Goal: Communication & Community: Answer question/provide support

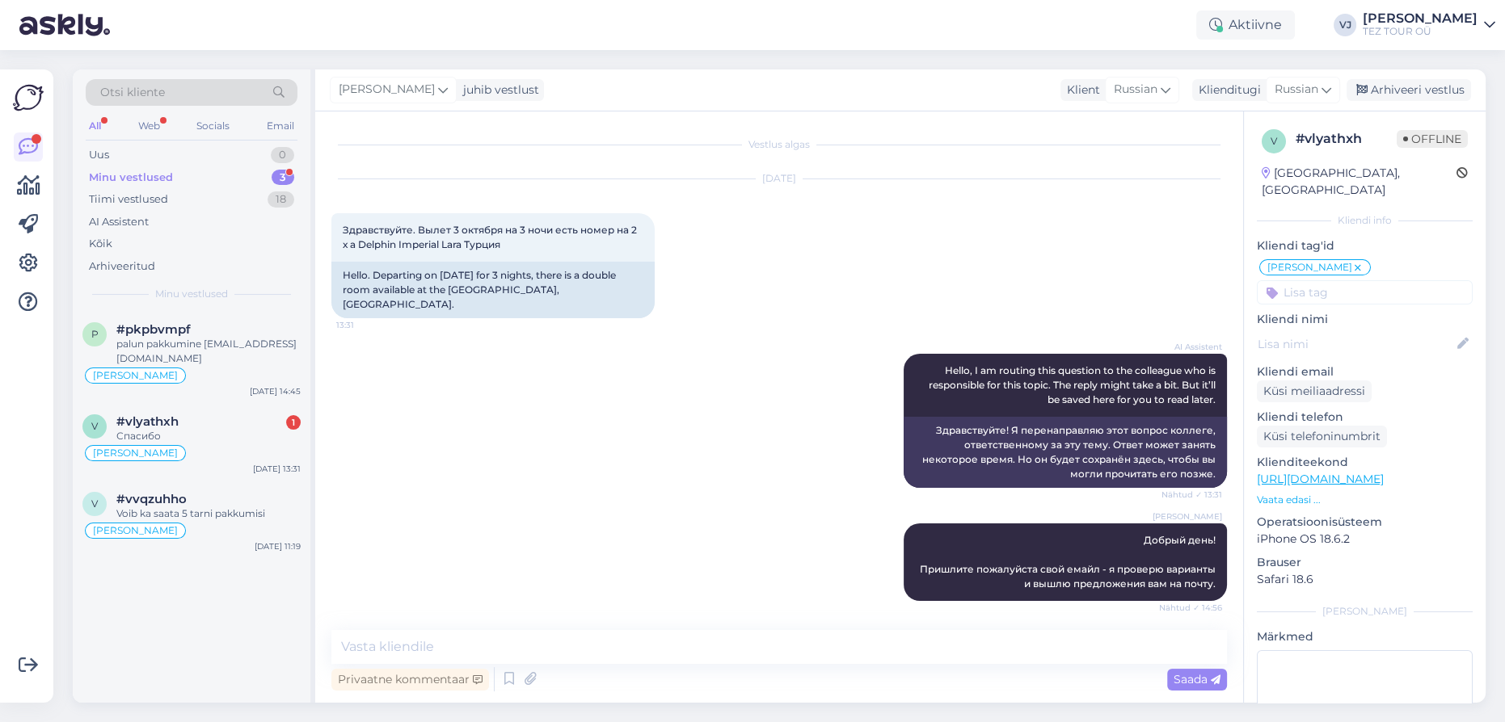
scroll to position [267, 0]
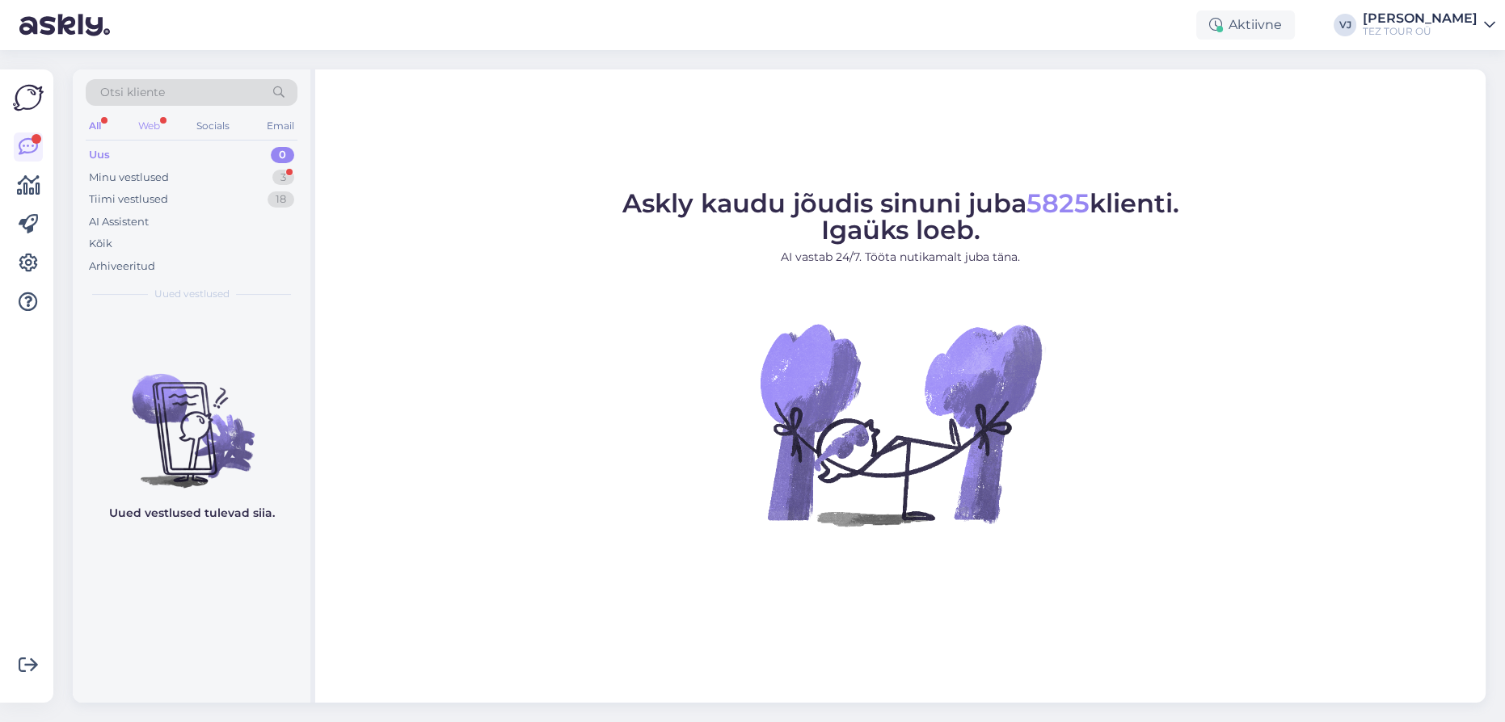
click at [153, 118] on div "Web" at bounding box center [149, 126] width 28 height 21
click at [205, 192] on div "Tiimi vestlused 18" at bounding box center [192, 199] width 212 height 23
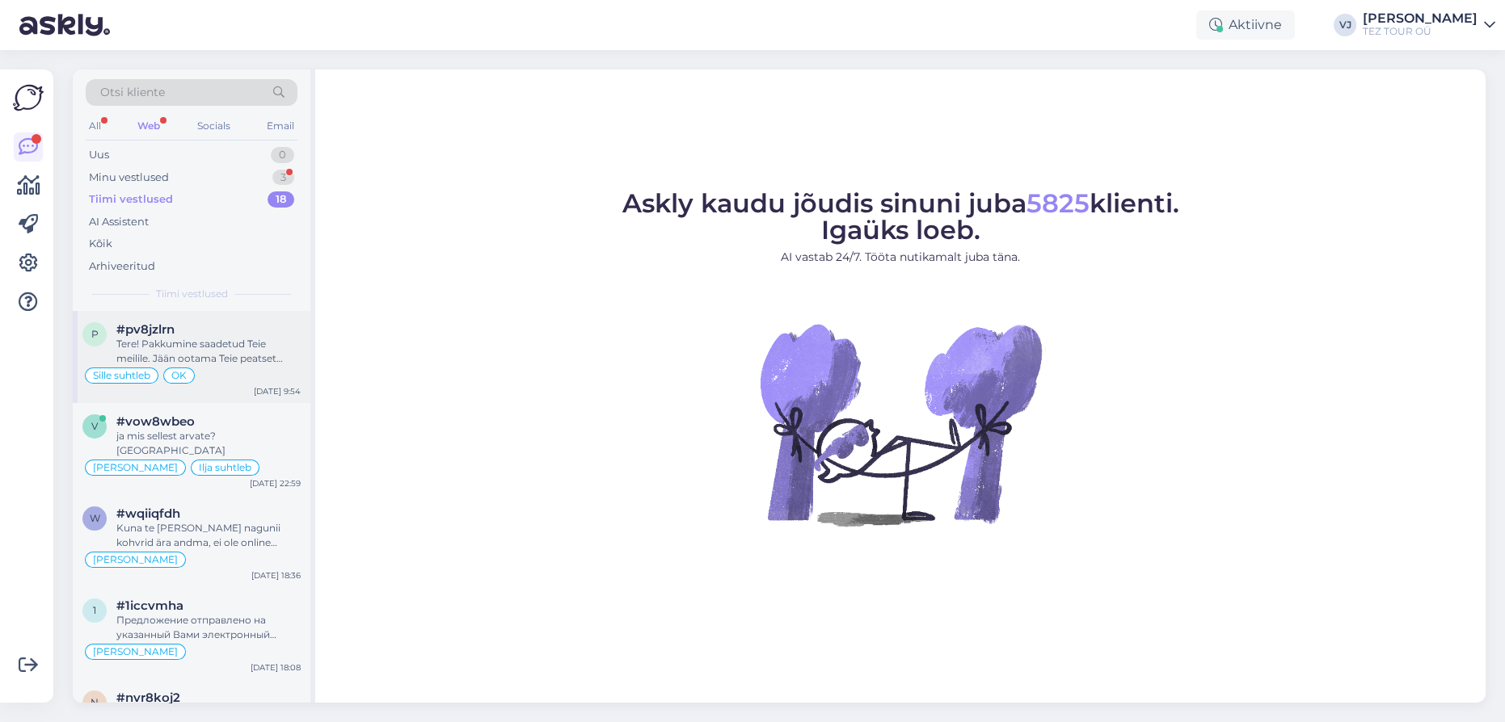
click at [201, 334] on div "#pv8jzlrn" at bounding box center [208, 329] width 184 height 15
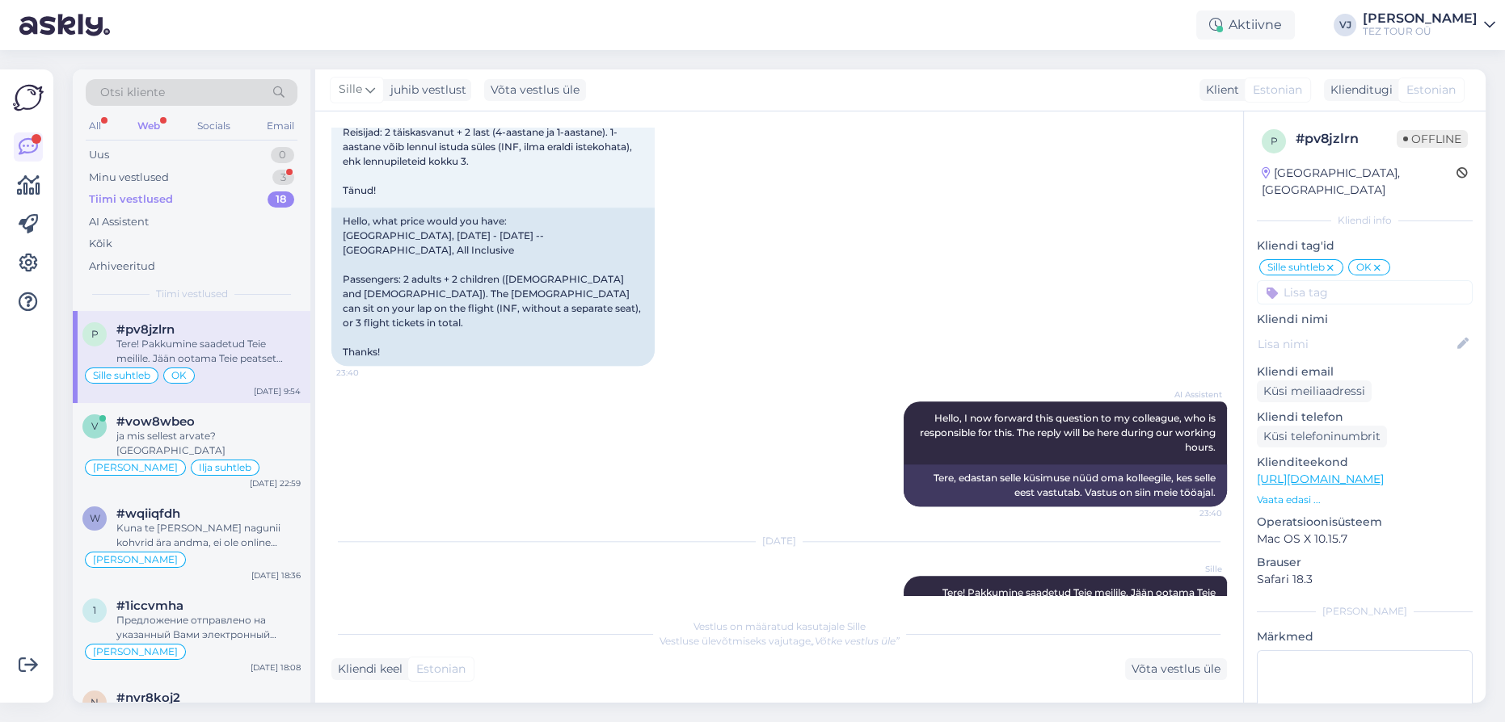
scroll to position [2277, 0]
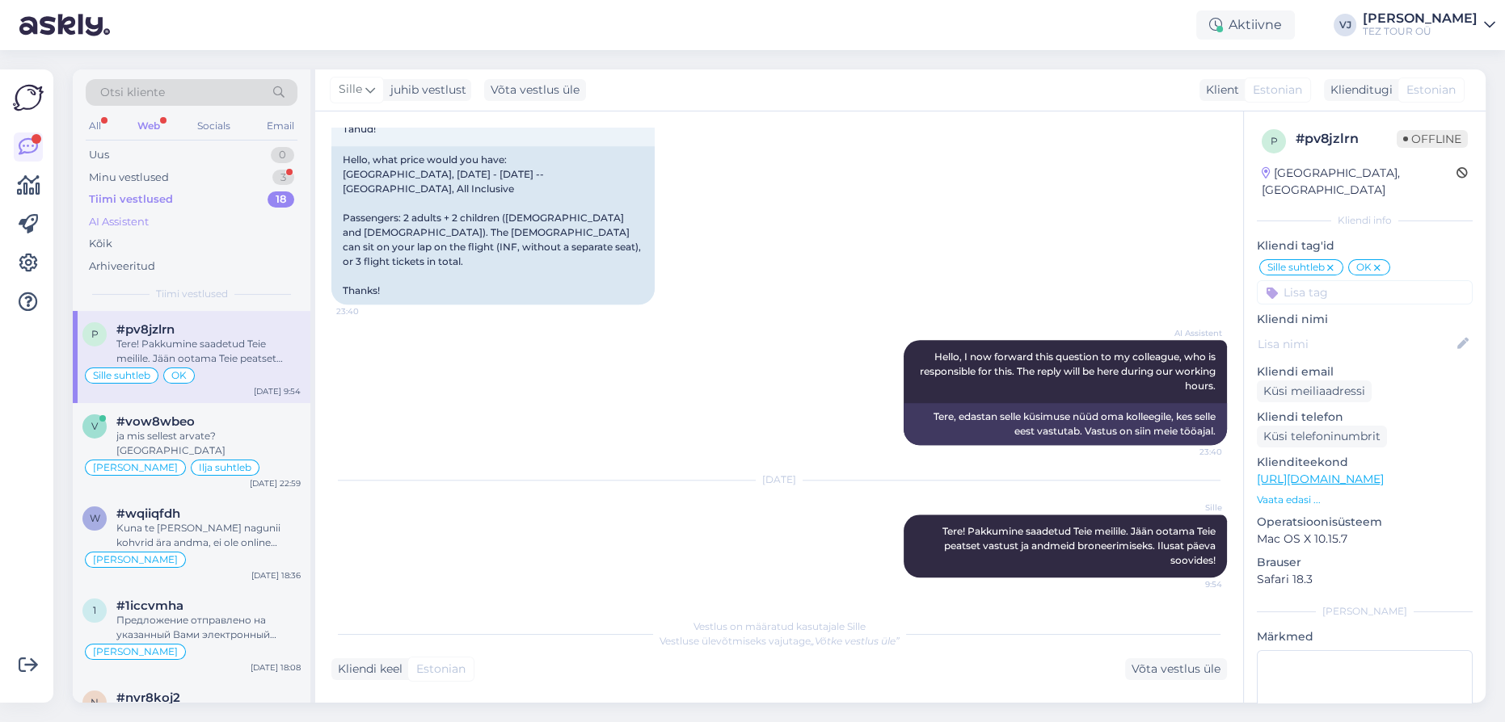
click at [142, 214] on div "AI Assistent" at bounding box center [119, 222] width 60 height 16
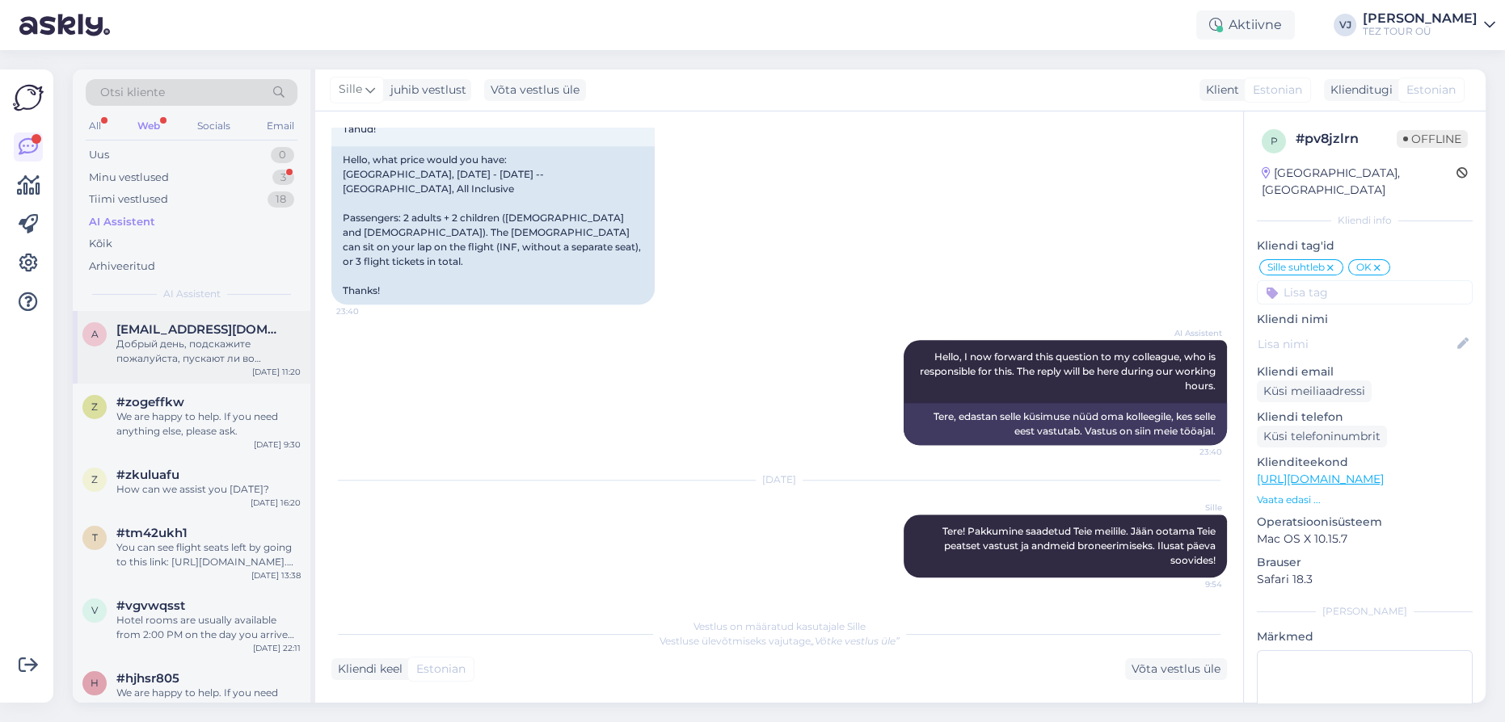
click at [221, 350] on div "Добрый день, подскажите пожалуйста, пускают ли во [GEOGRAPHIC_DATA] и выдают ли…" at bounding box center [208, 351] width 184 height 29
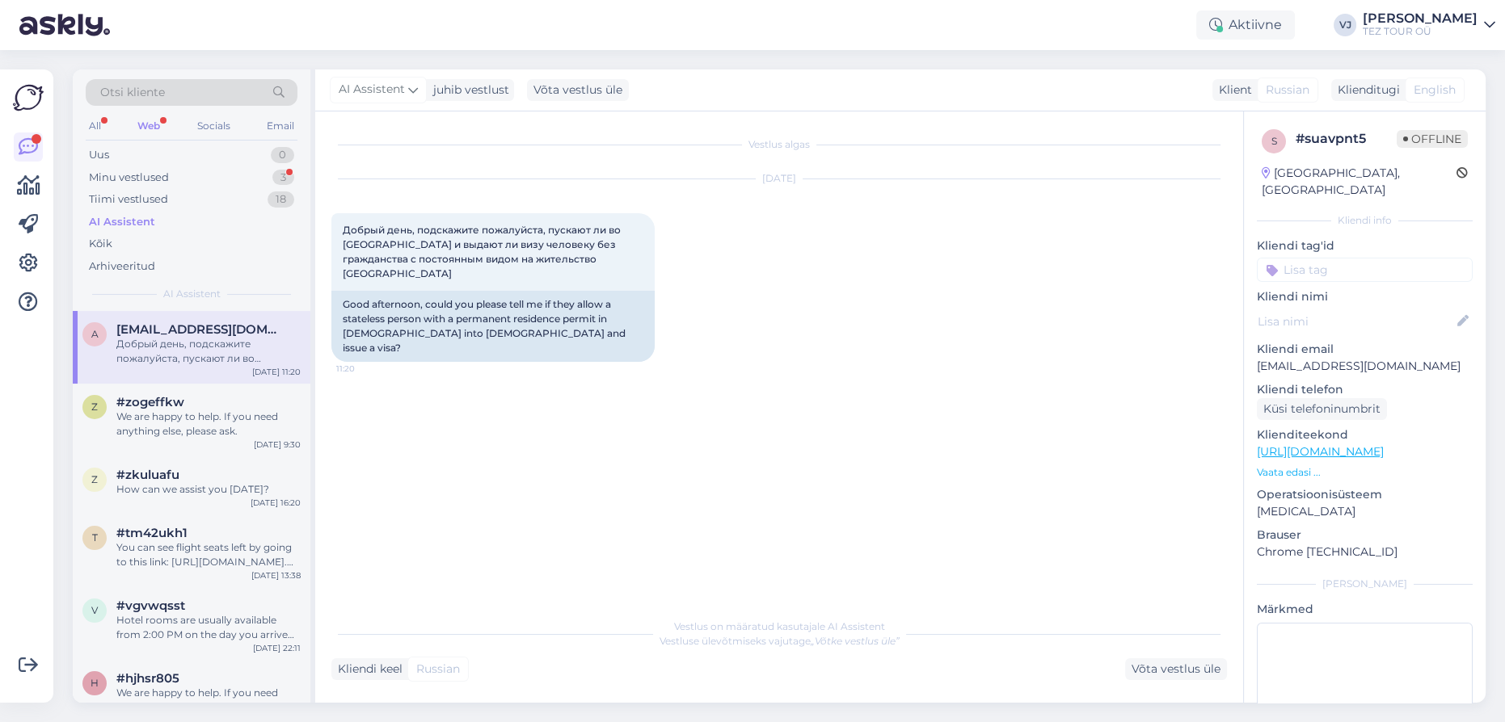
click at [153, 131] on div "Web" at bounding box center [148, 126] width 29 height 21
click at [141, 202] on div "Tiimi vestlused" at bounding box center [128, 200] width 79 height 16
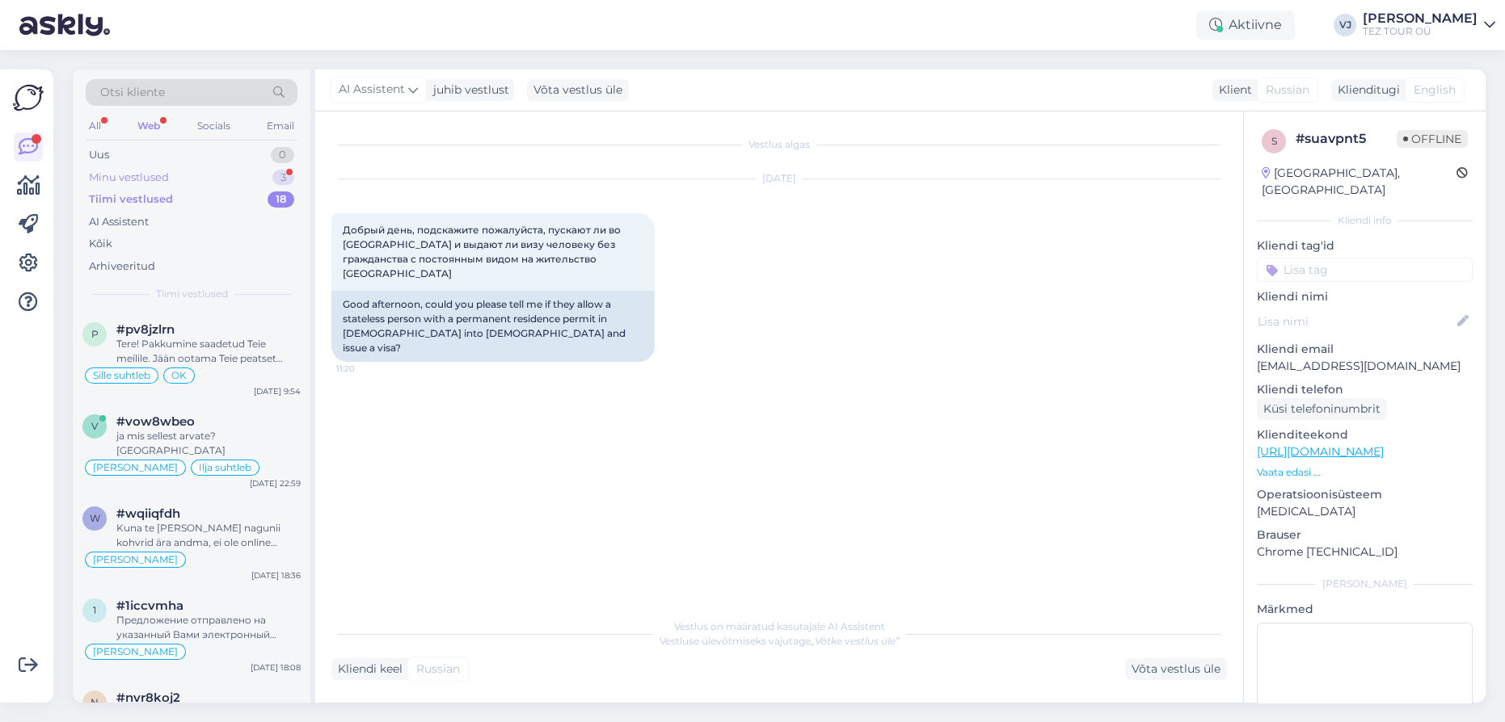
click at [154, 174] on div "Minu vestlused" at bounding box center [129, 178] width 80 height 16
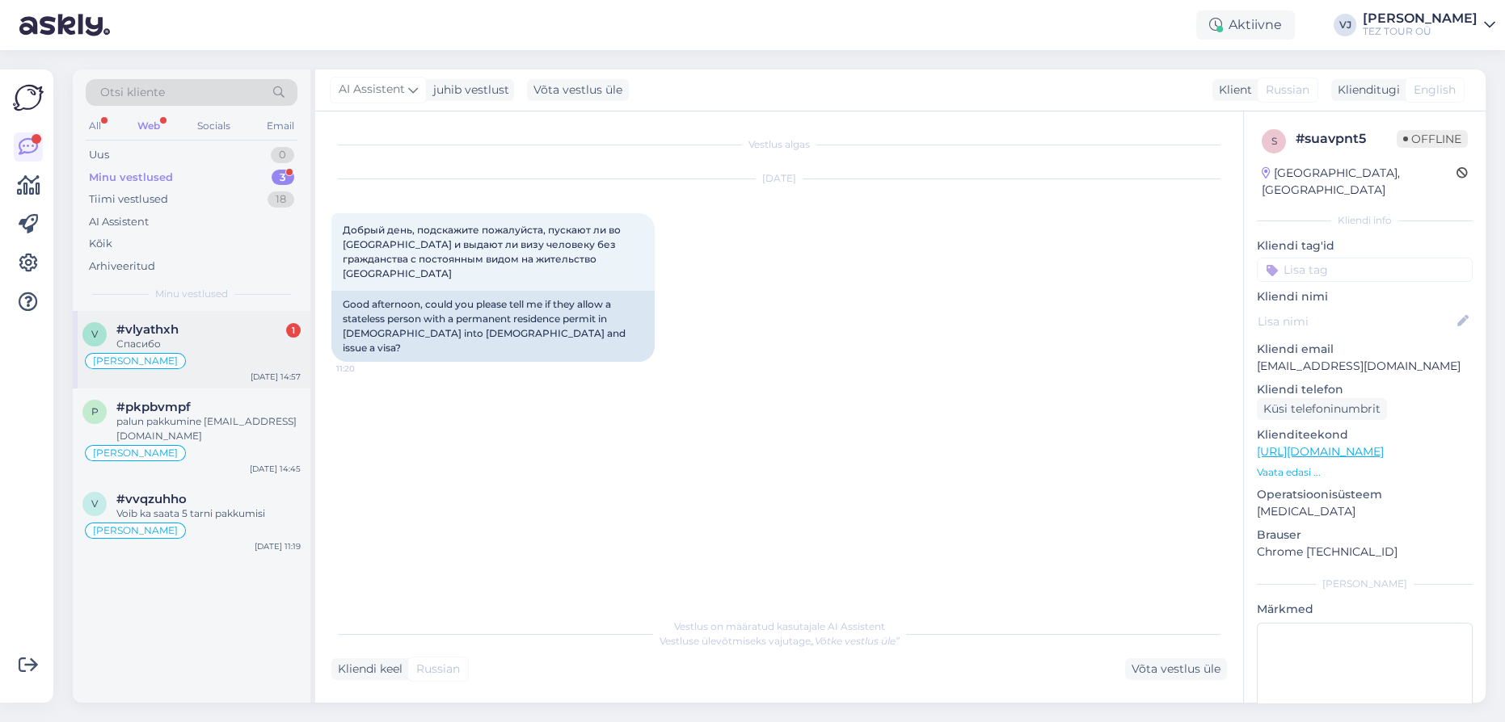
click at [212, 338] on div "Спасибо" at bounding box center [208, 344] width 184 height 15
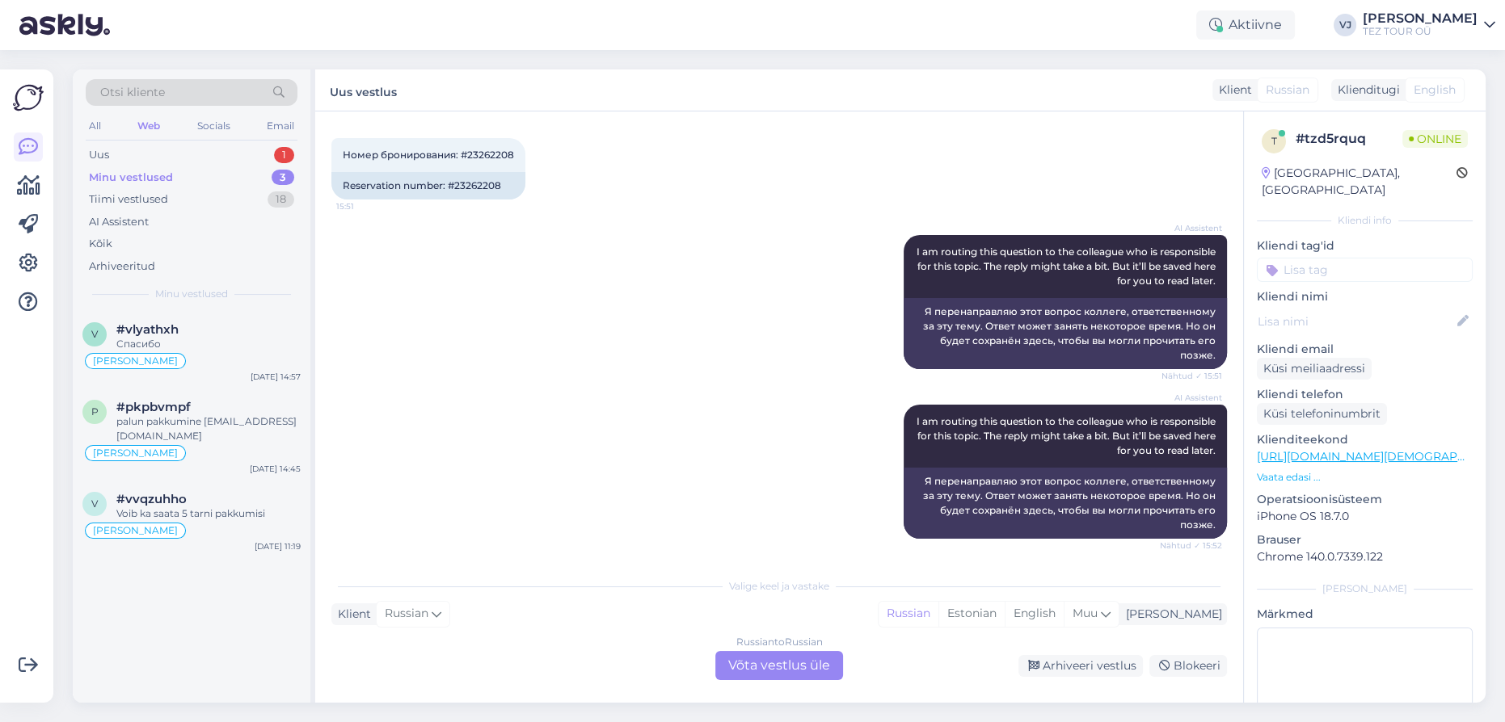
scroll to position [397, 0]
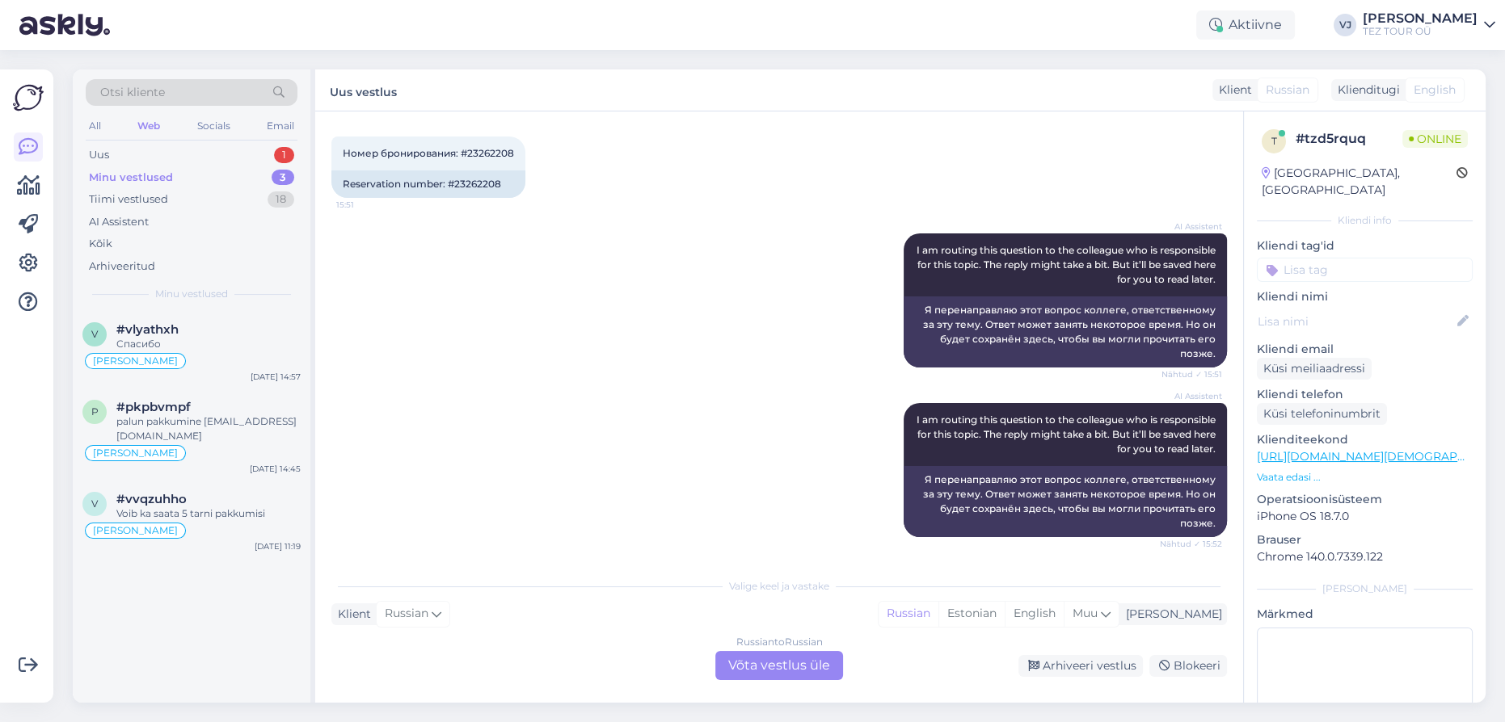
click at [808, 659] on div "Russian to Russian Võta vestlus üle" at bounding box center [779, 665] width 128 height 29
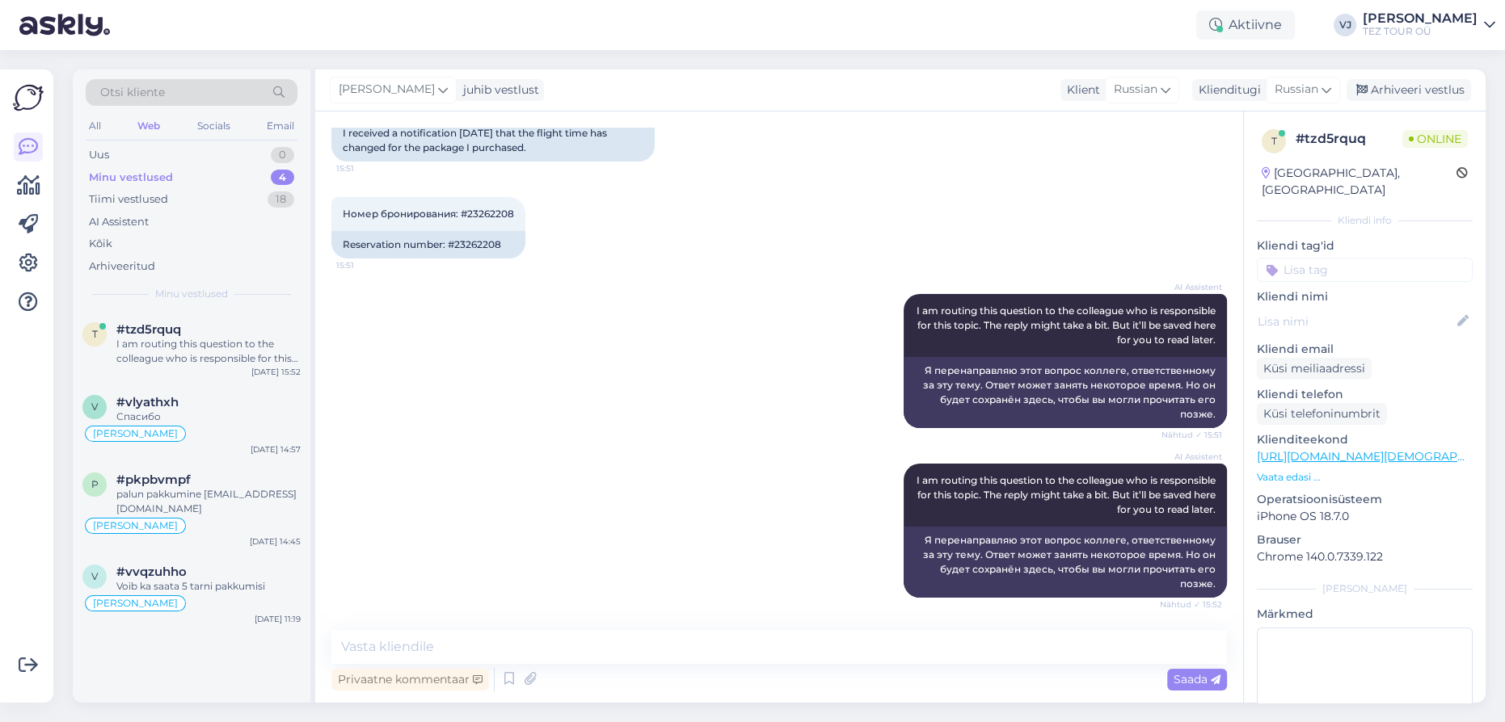
click at [1315, 263] on input at bounding box center [1364, 270] width 216 height 24
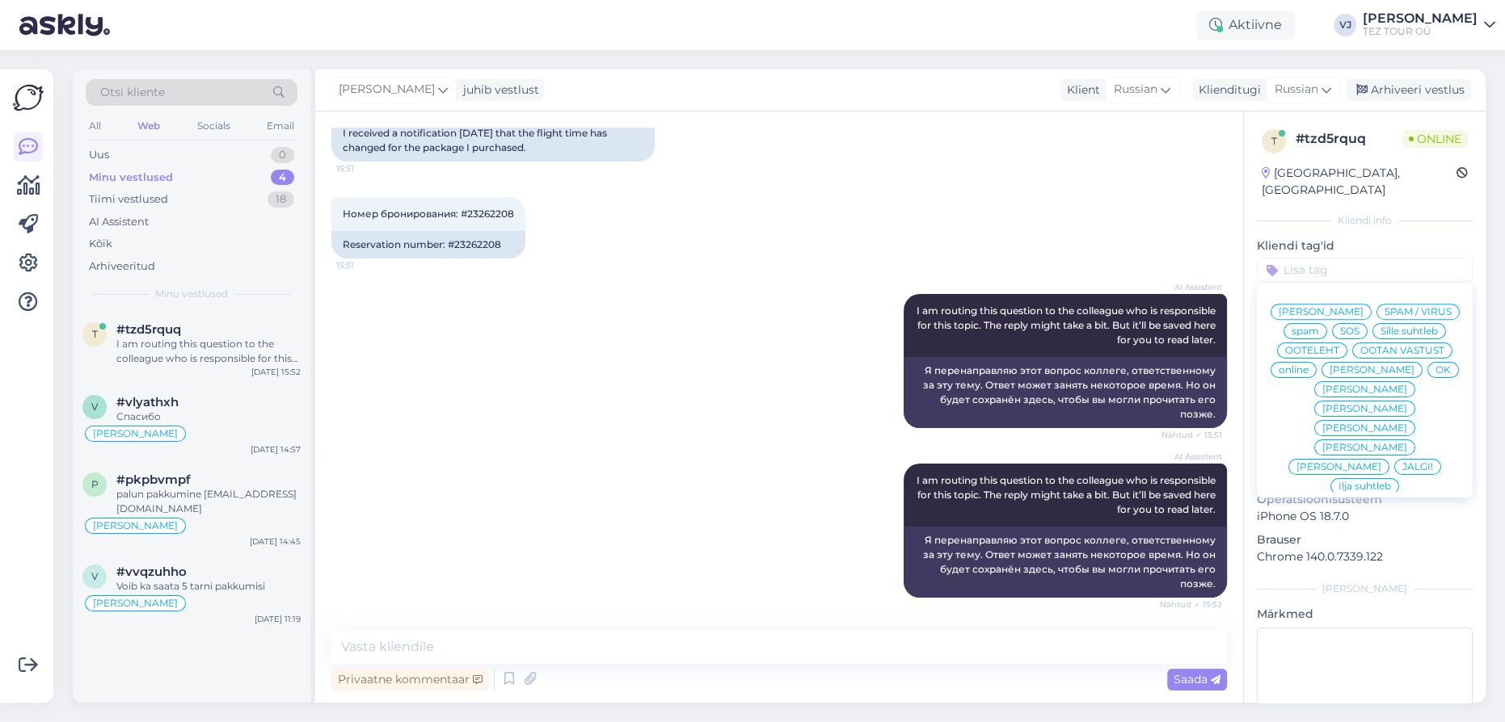
click at [1334, 307] on span "[PERSON_NAME]" at bounding box center [1320, 312] width 85 height 10
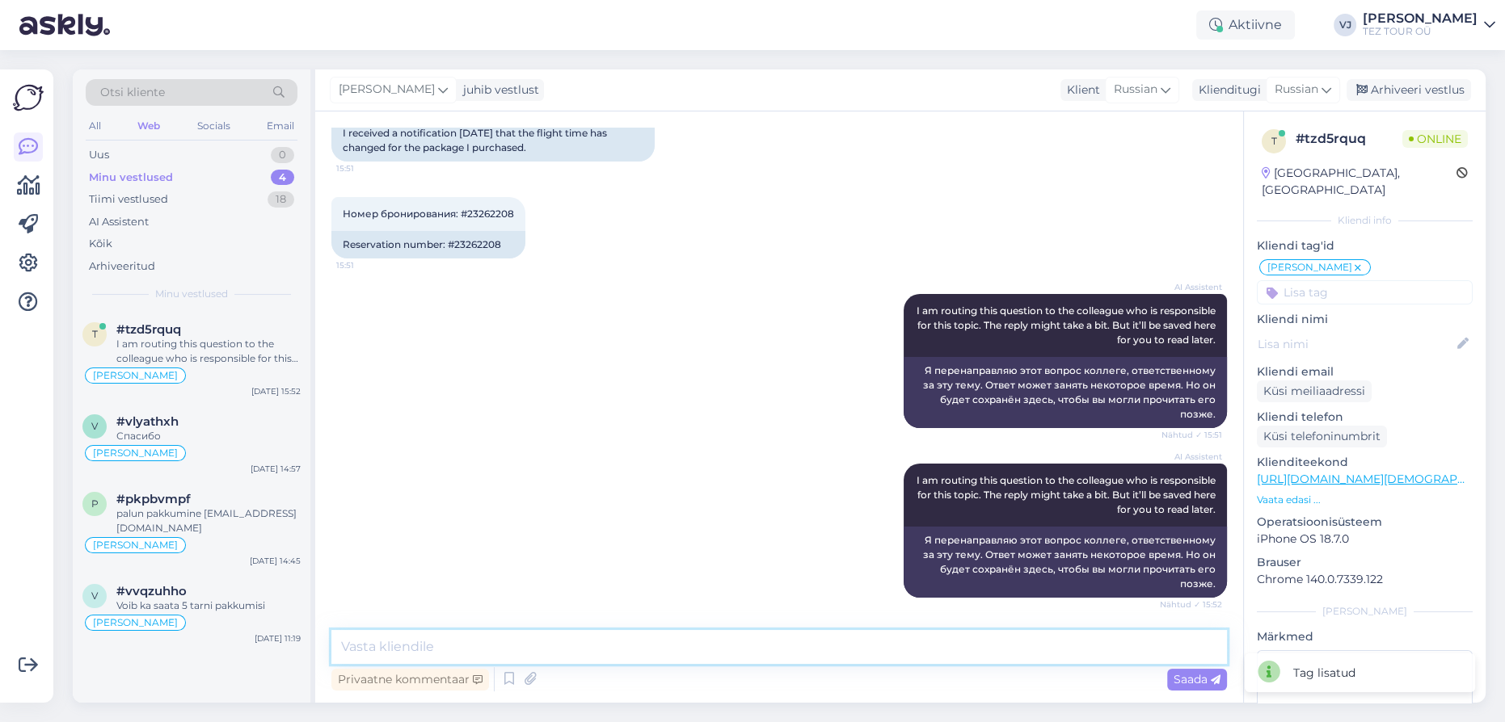
click at [625, 656] on textarea at bounding box center [778, 647] width 895 height 34
type textarea "Добрый день!"
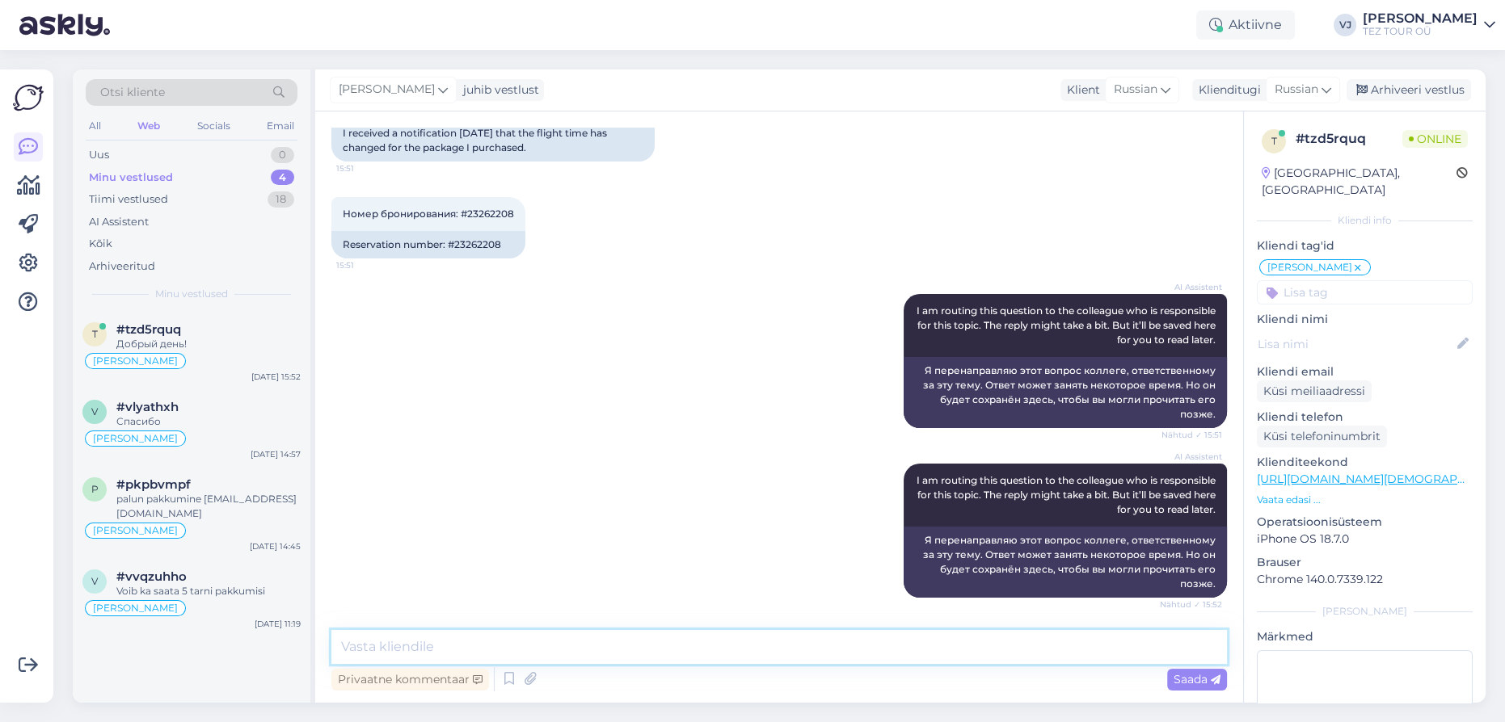
scroll to position [406, 0]
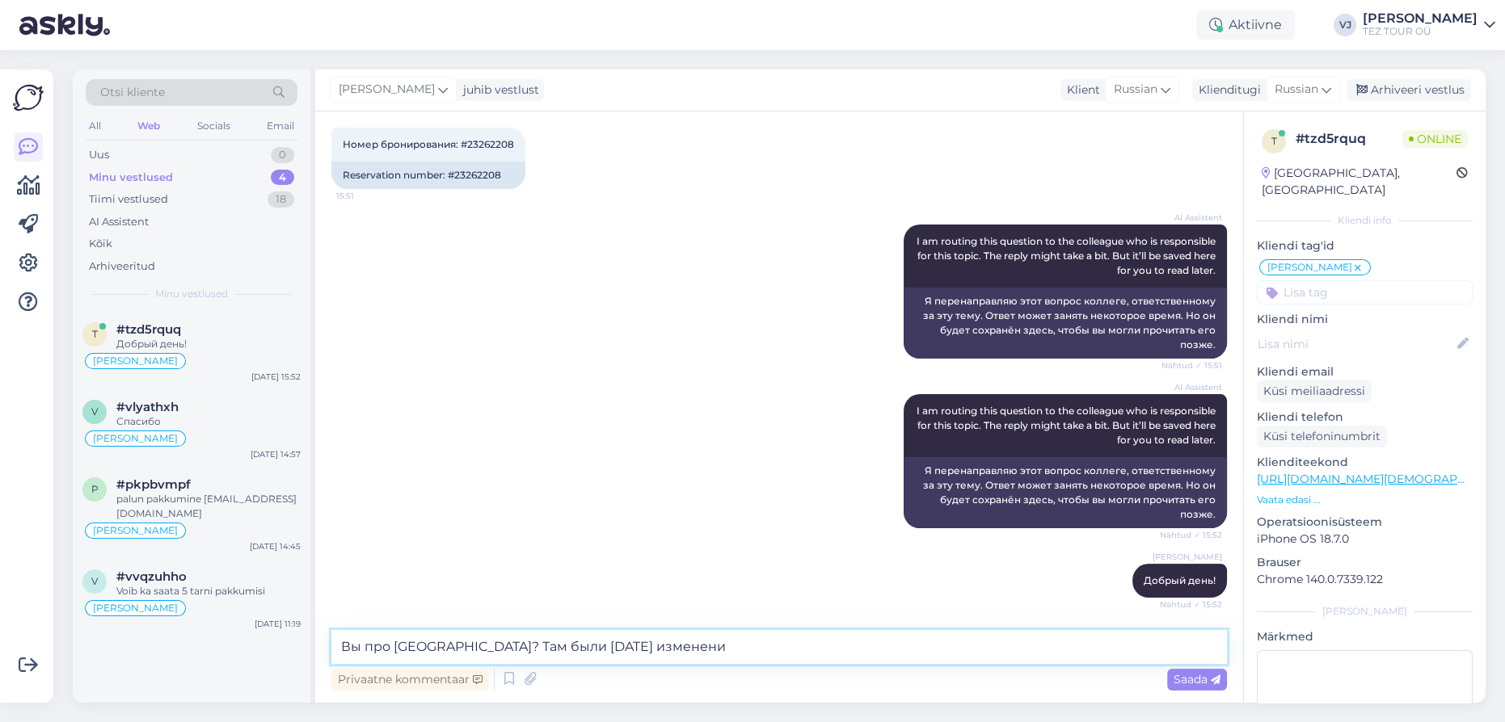
type textarea "Вы про [GEOGRAPHIC_DATA]? Там были [DATE] изменения"
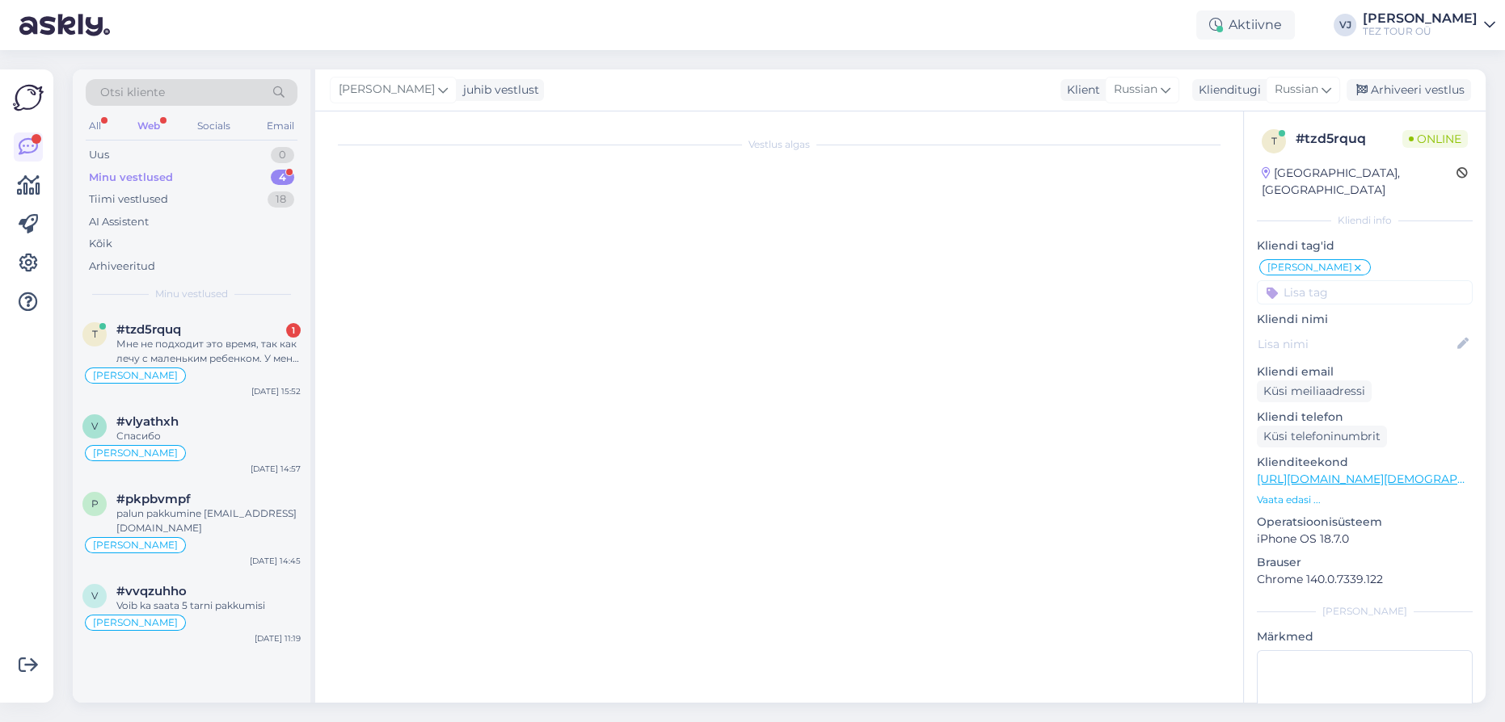
scroll to position [0, 0]
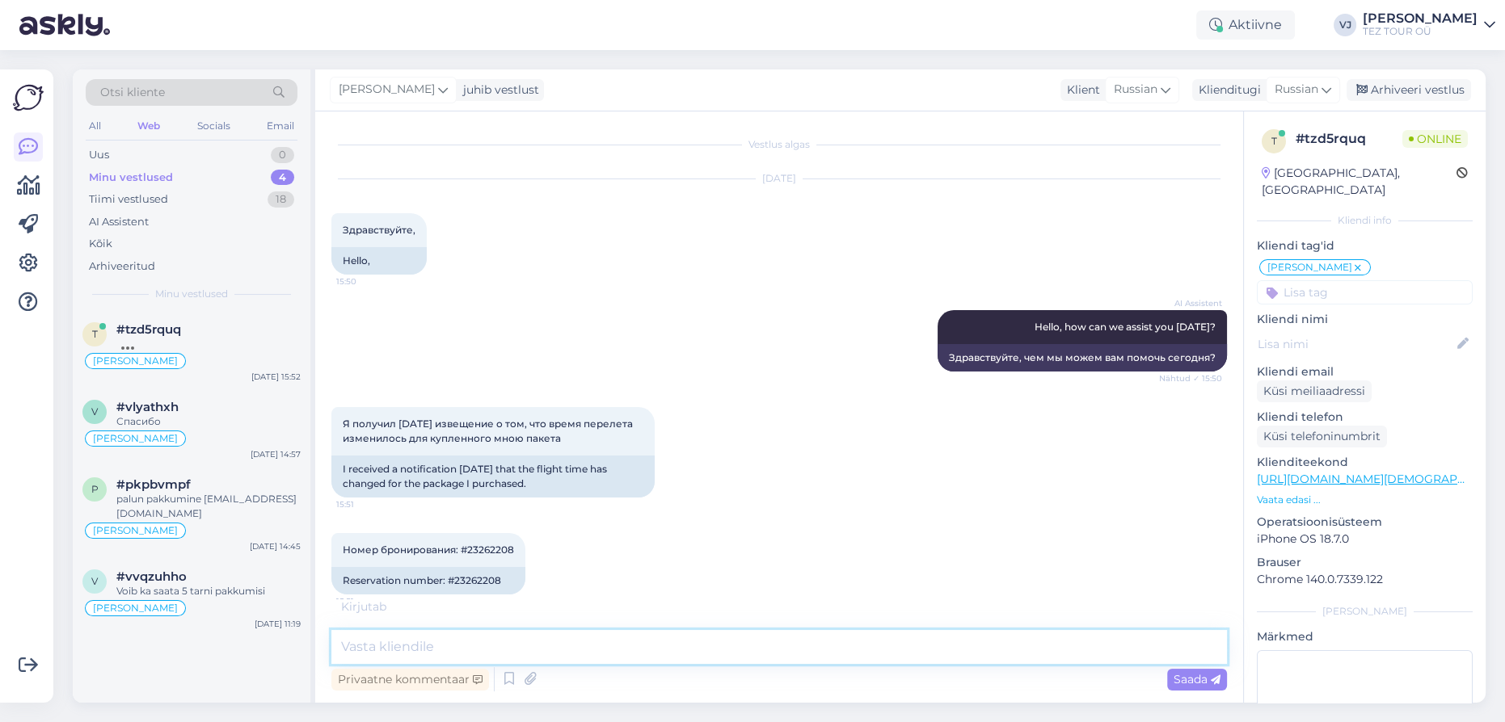
click at [489, 653] on textarea at bounding box center [778, 647] width 895 height 34
type textarea "В"
click at [493, 555] on span "Номер бронирования: #23262208" at bounding box center [428, 550] width 171 height 12
copy div "23262208 15:51"
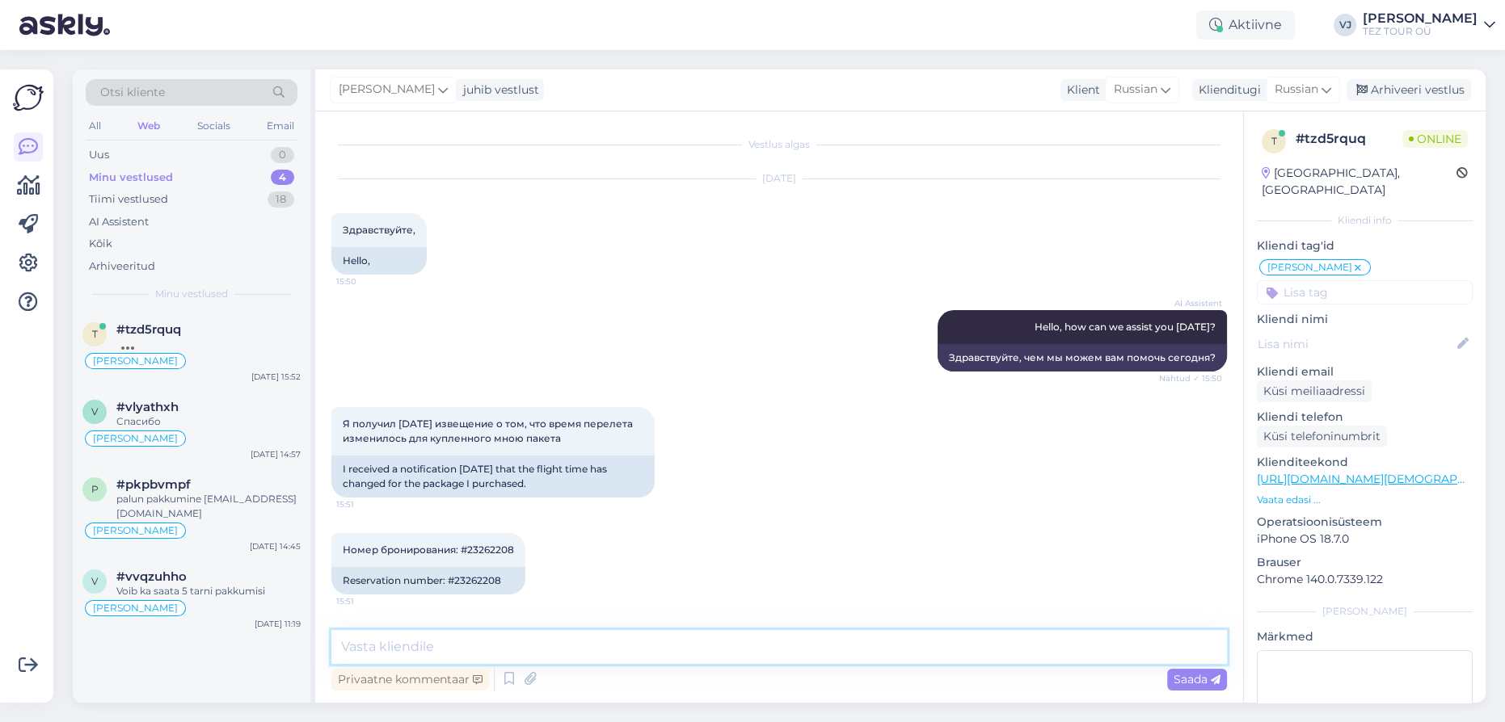
click at [558, 654] on textarea at bounding box center [778, 647] width 895 height 34
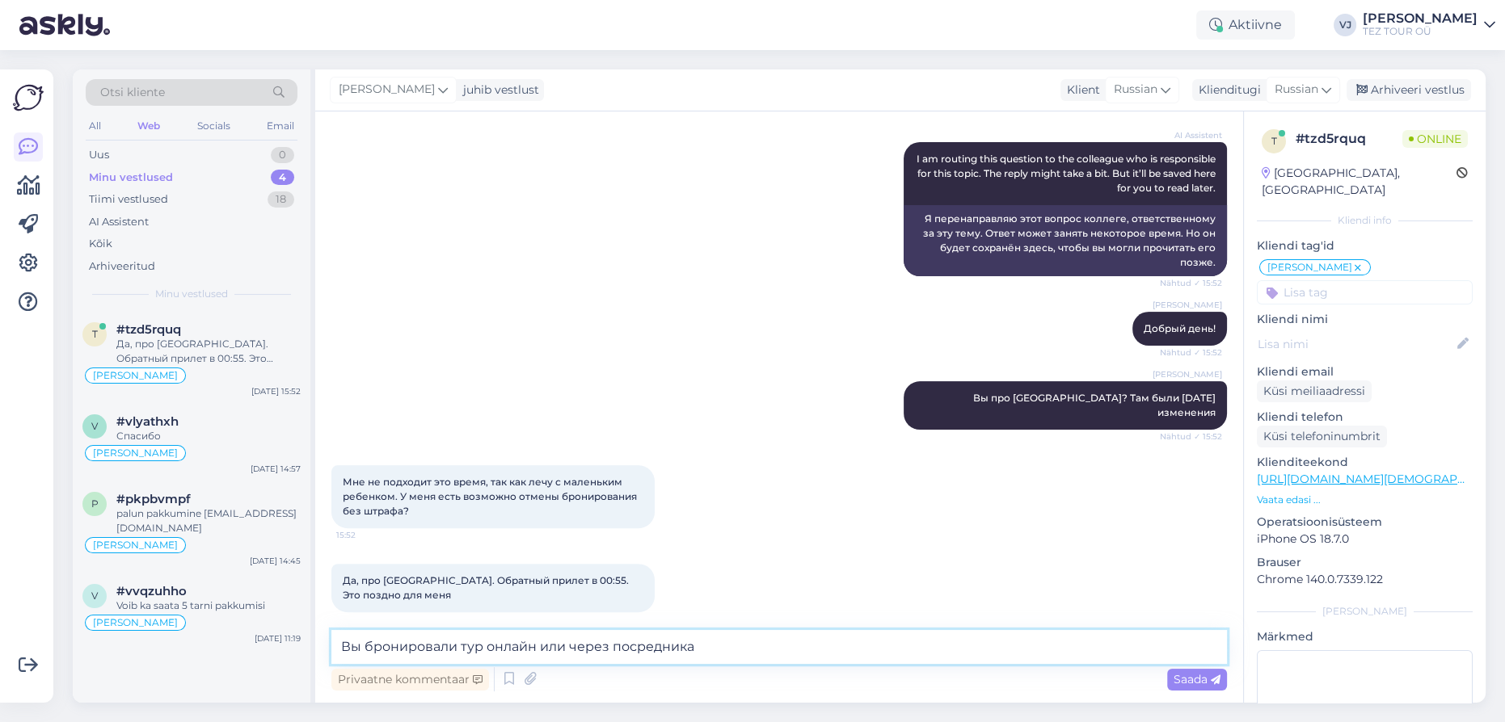
type textarea "Вы бронировали тур онлайн или через посредника?"
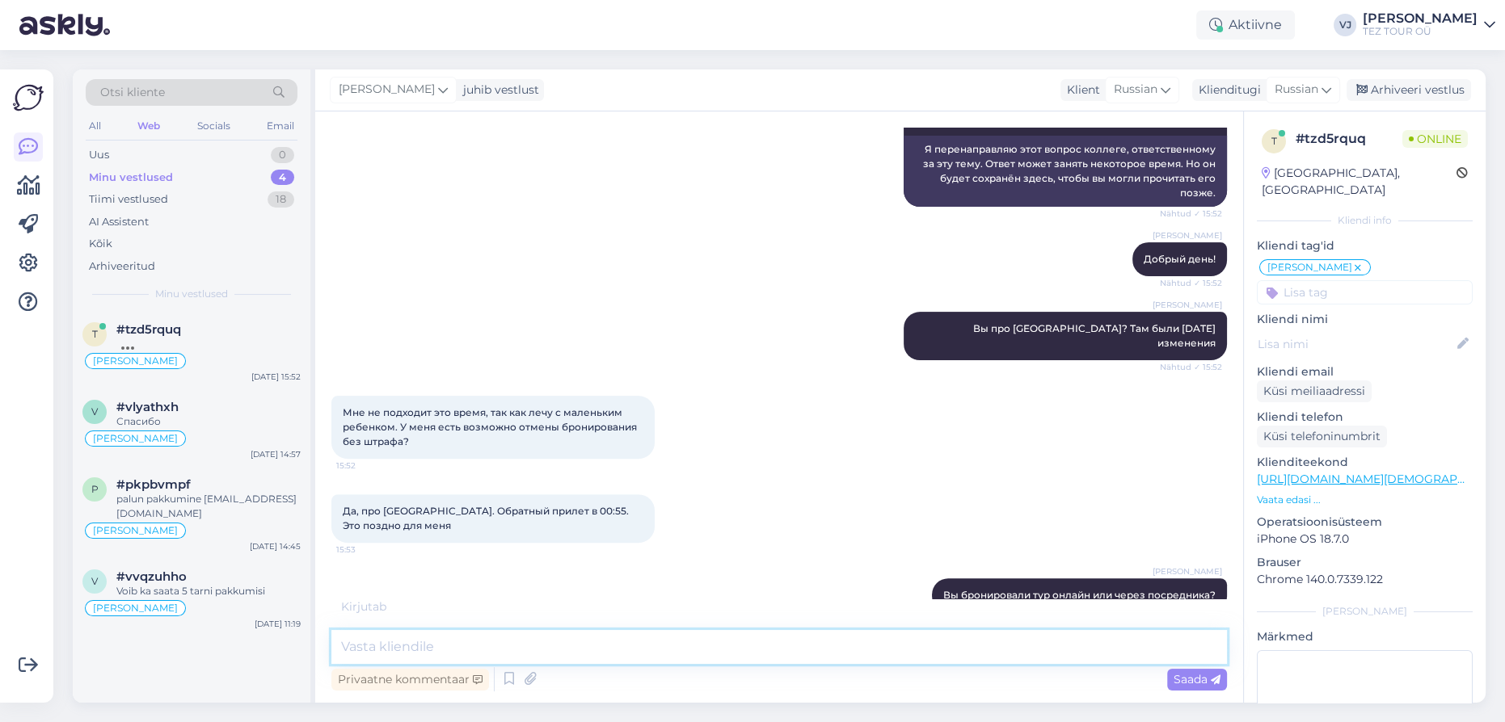
scroll to position [797, 0]
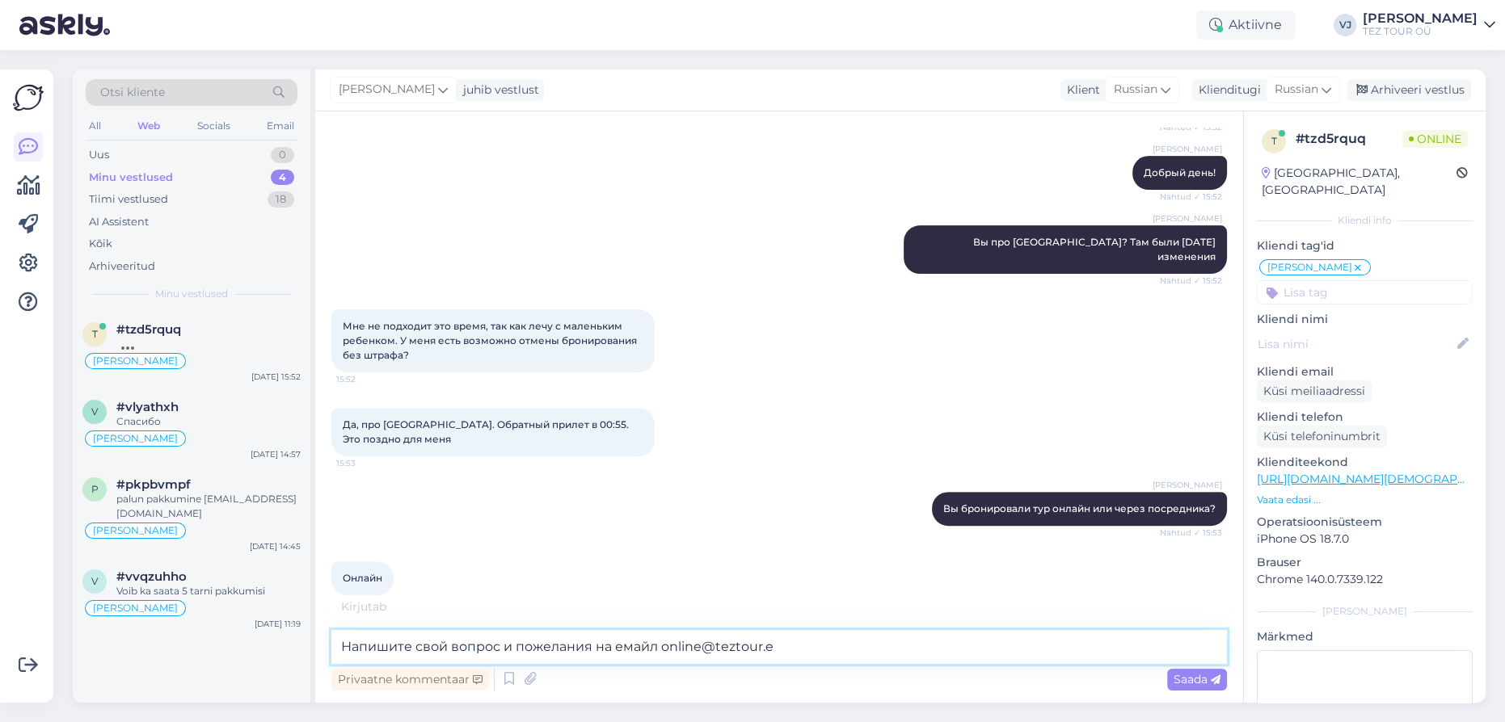
type textarea "Напишите свой вопрос и пожелания на емайл [EMAIL_ADDRESS][DOMAIN_NAME]"
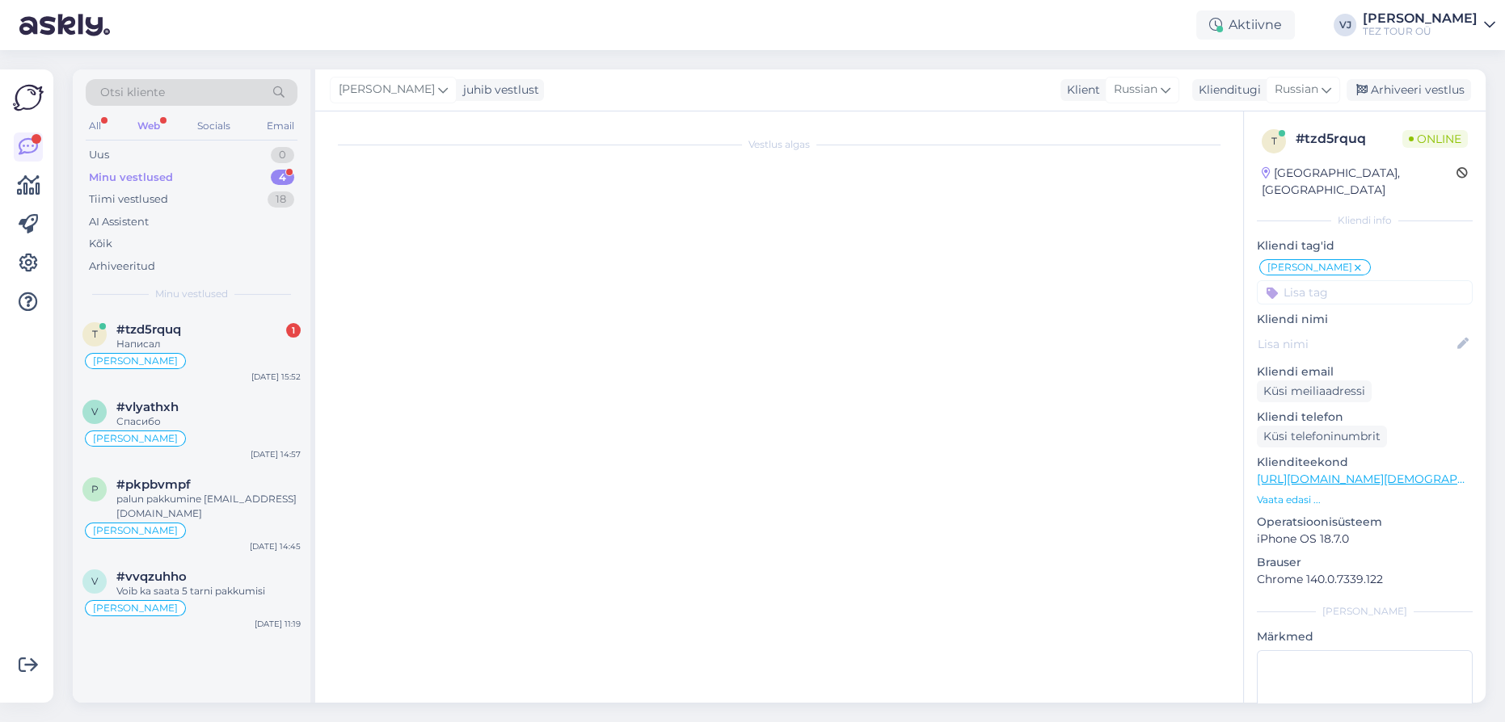
scroll to position [0, 0]
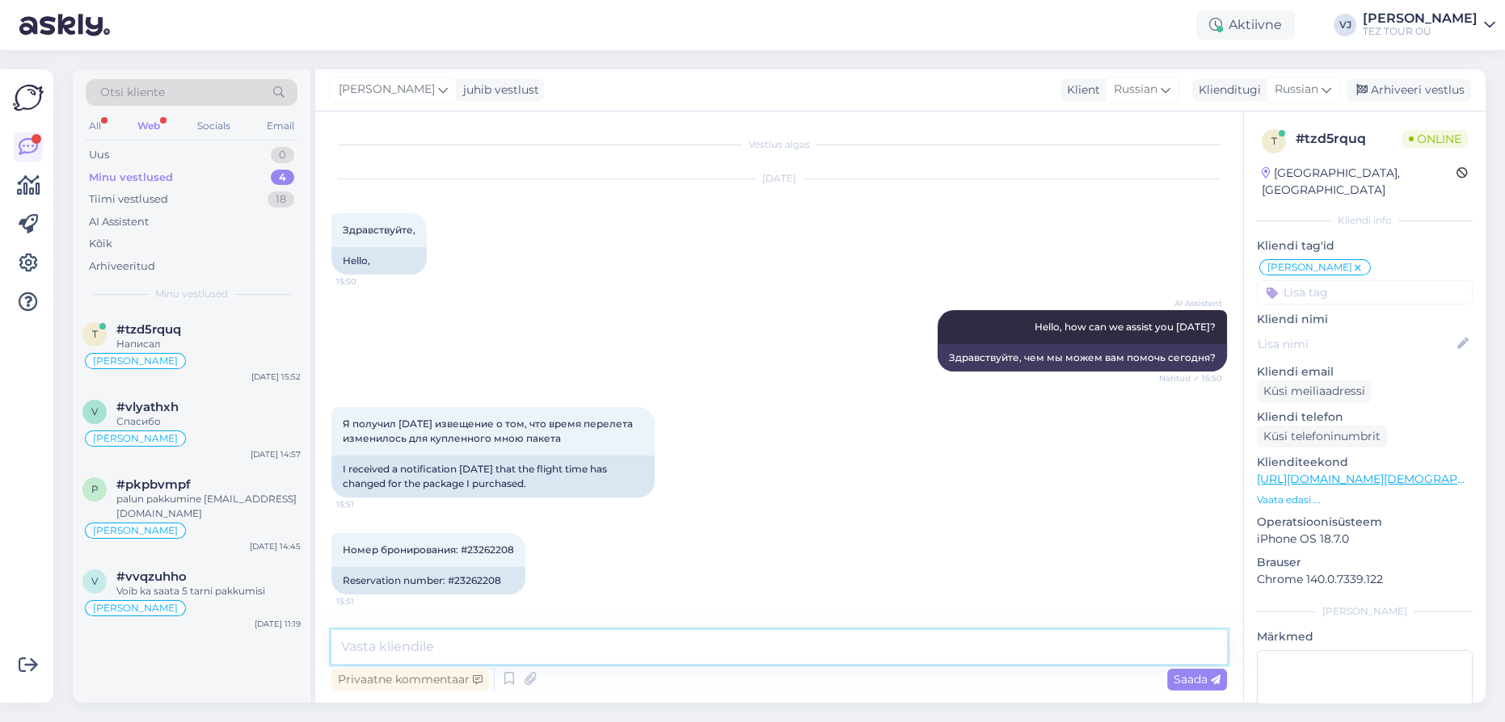
click at [538, 648] on textarea at bounding box center [778, 647] width 895 height 34
type textarea "R"
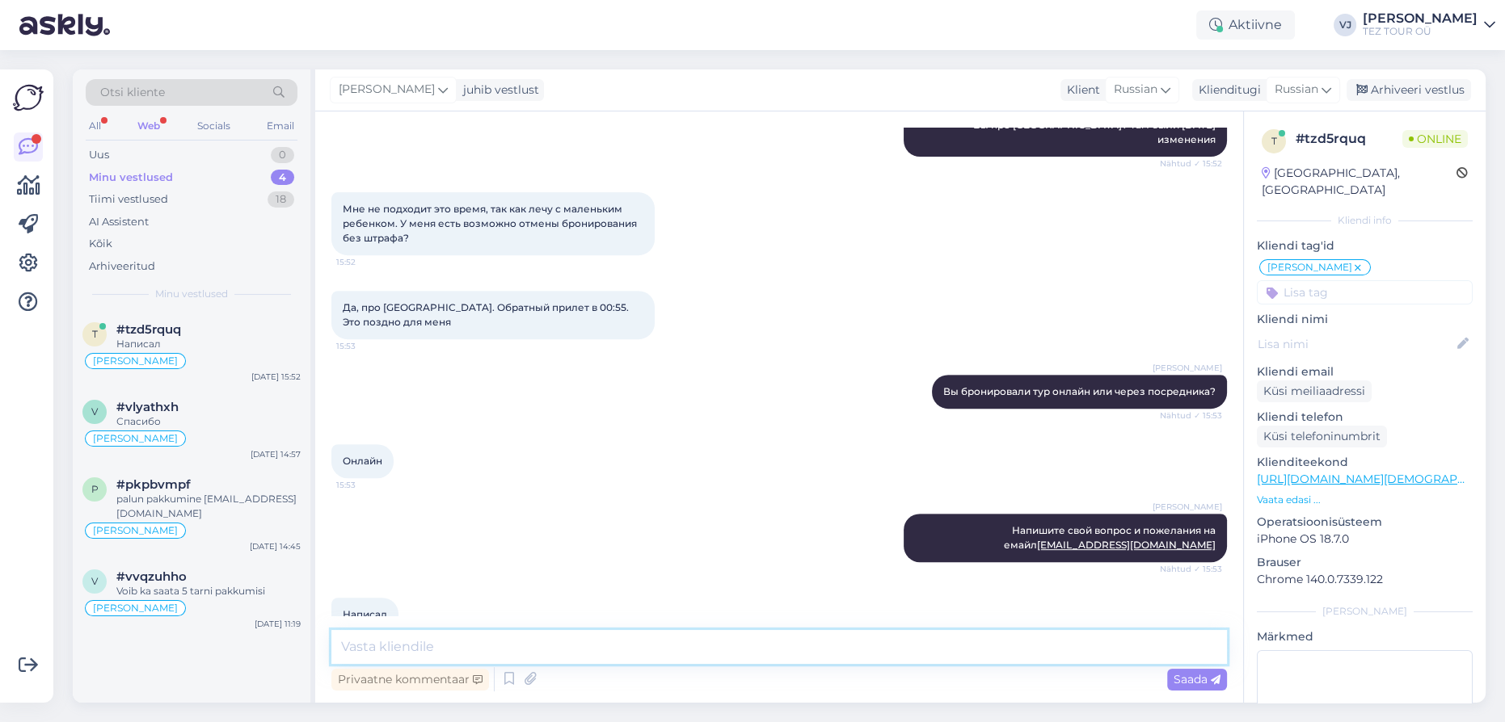
scroll to position [950, 0]
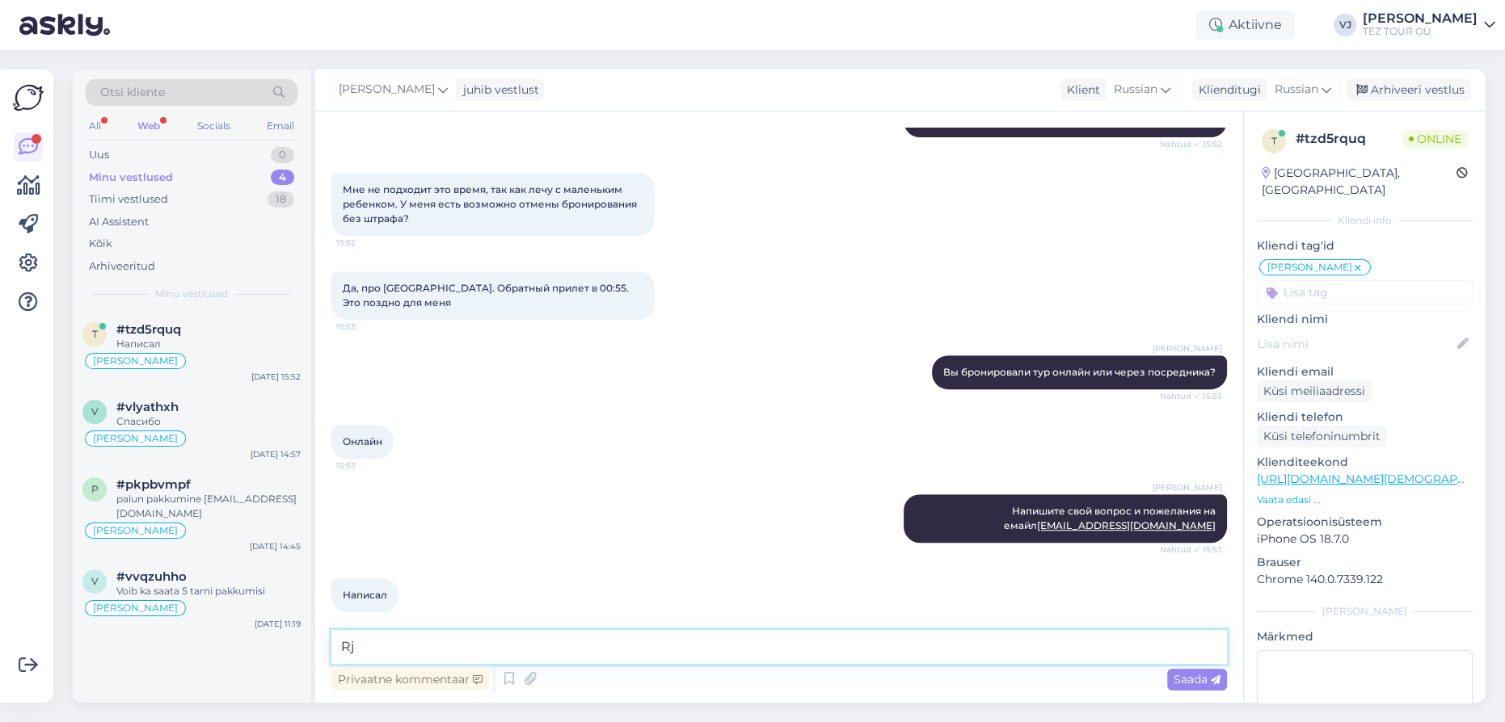
type textarea "R"
type textarea "Моя коллега [PERSON_NAME] ответит вам в ближайшие 1-2 дня"
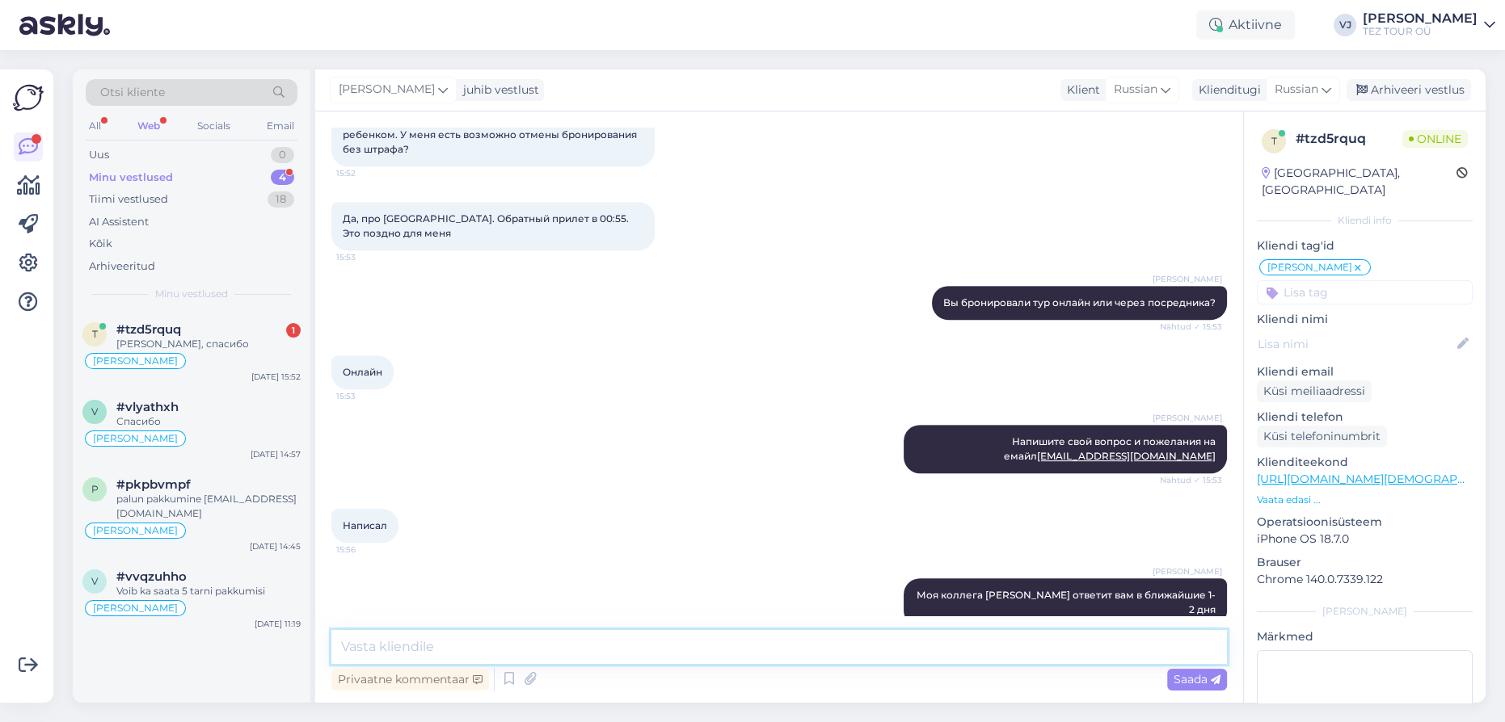
scroll to position [1089, 0]
